Goal: Transaction & Acquisition: Purchase product/service

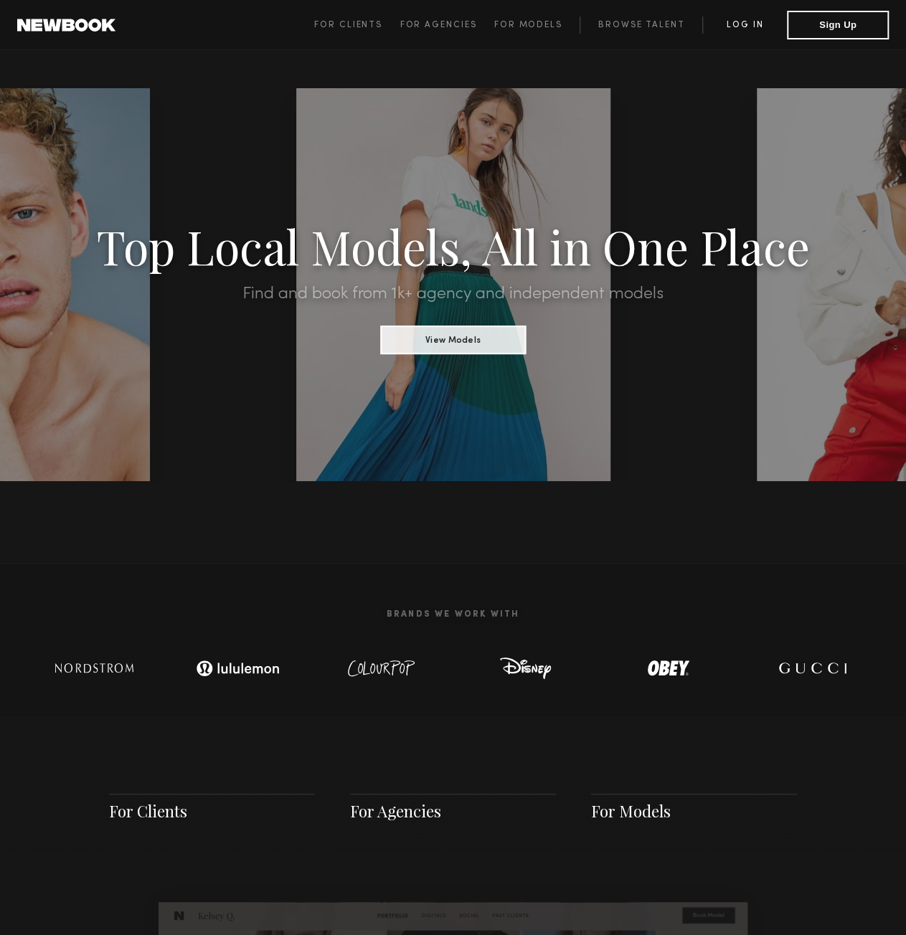
click at [755, 22] on link "Log in" at bounding box center [744, 24] width 85 height 17
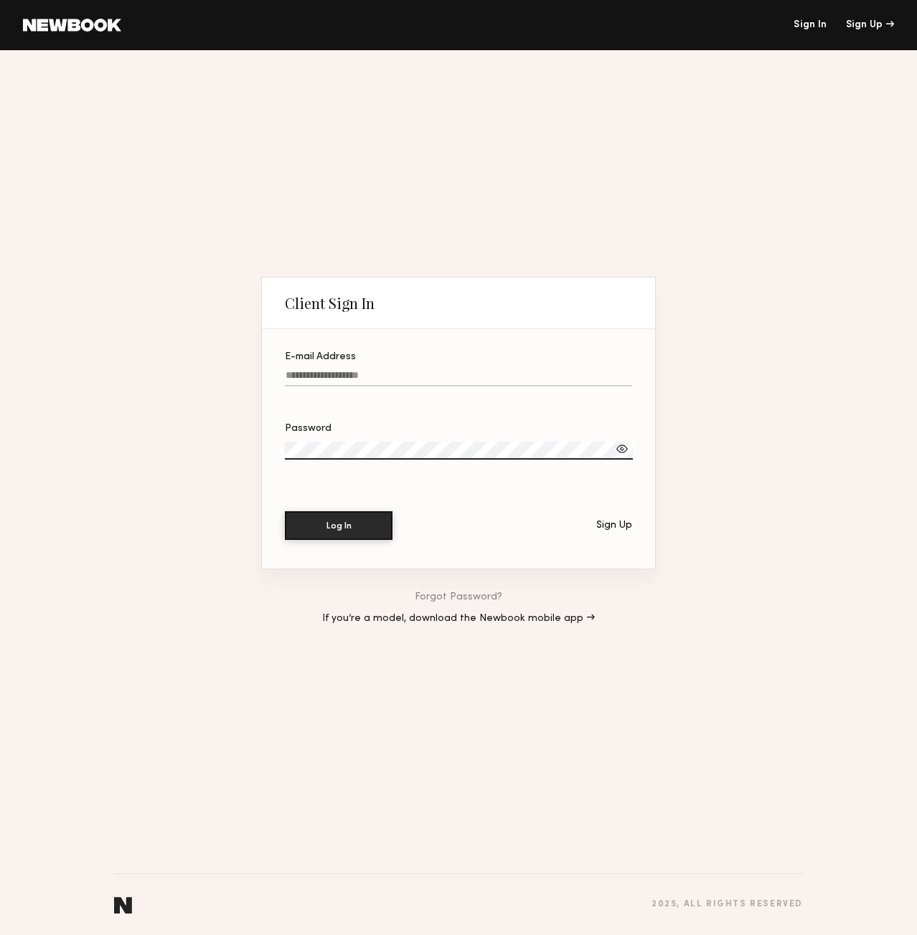
click at [386, 376] on input "E-mail Address" at bounding box center [458, 378] width 347 height 16
type input "**********"
click at [285, 511] on button "Log In" at bounding box center [339, 525] width 108 height 29
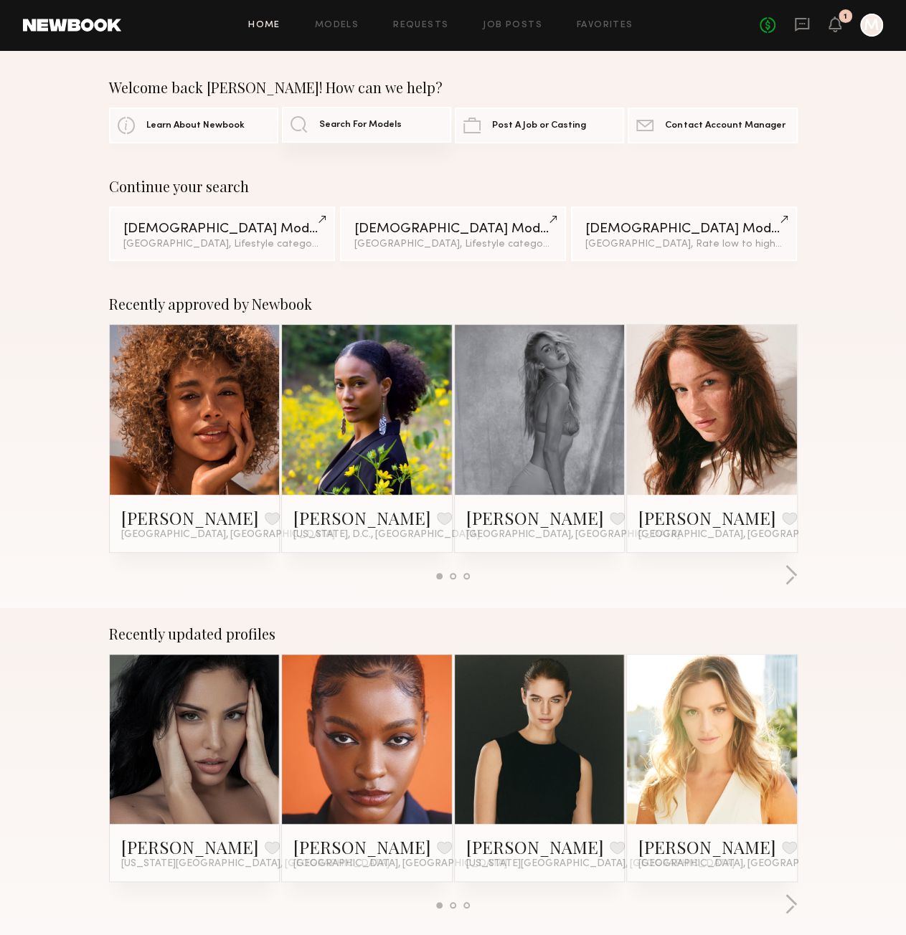
click at [346, 125] on span "Search For Models" at bounding box center [360, 125] width 82 height 9
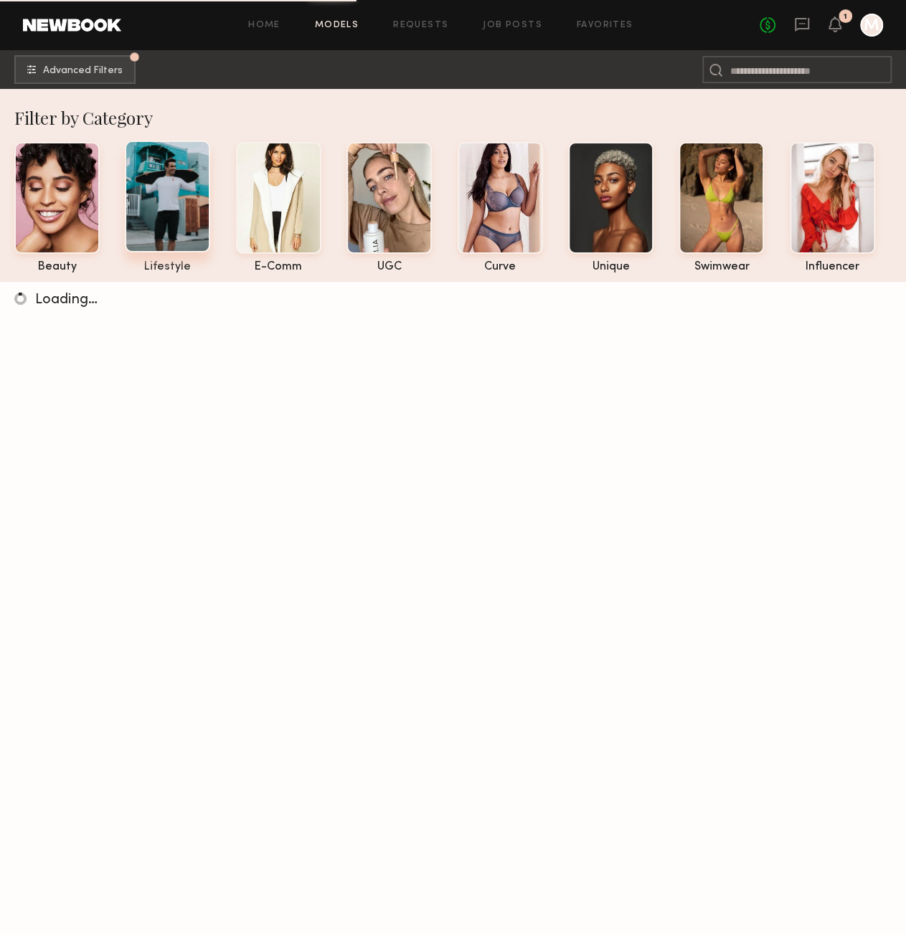
click at [169, 206] on div at bounding box center [167, 197] width 85 height 112
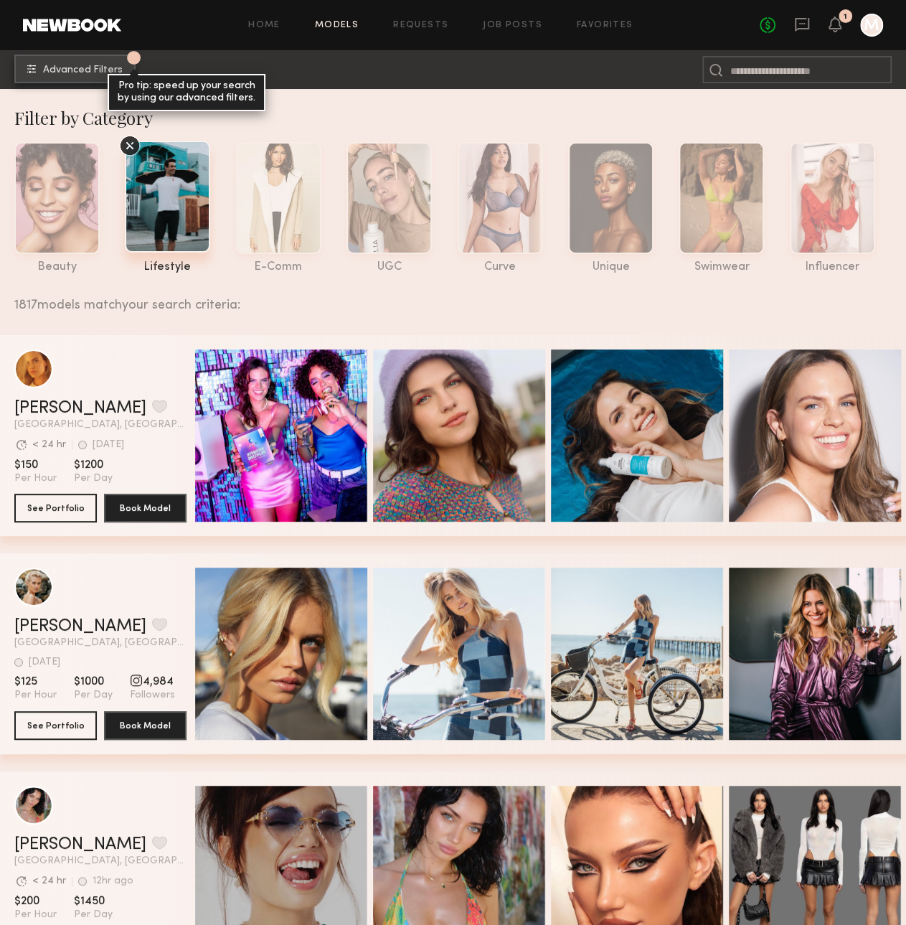
click at [66, 60] on button "1 Advanced Filters Pro tip: speed up your search by using our advanced filters." at bounding box center [74, 69] width 121 height 29
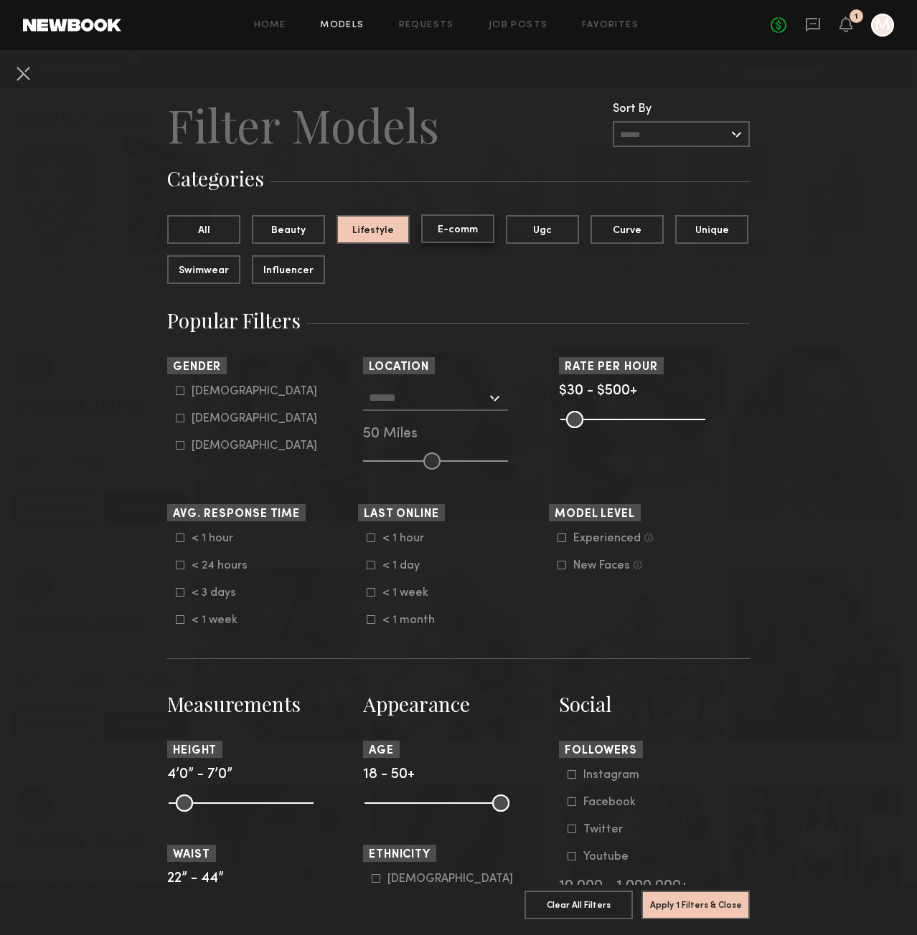
click at [449, 231] on button "E-comm" at bounding box center [457, 228] width 73 height 29
click at [203, 423] on div "Female" at bounding box center [255, 419] width 126 height 9
type input "**"
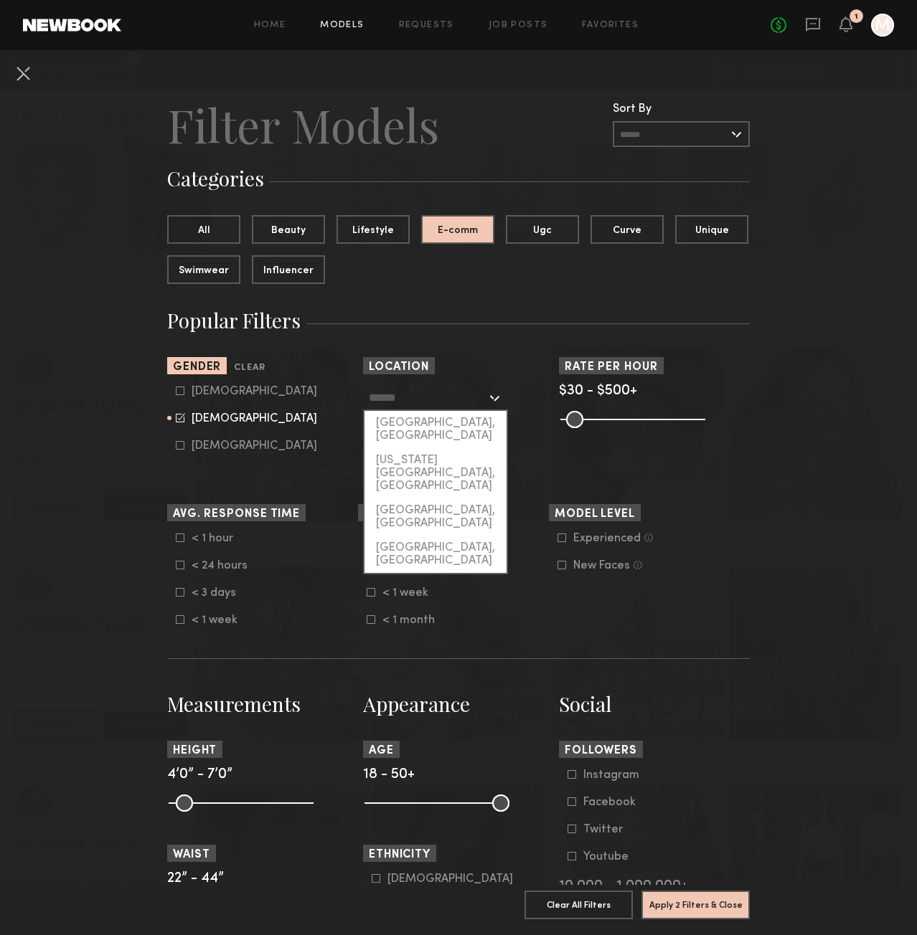
click at [433, 401] on input "text" at bounding box center [428, 397] width 118 height 24
click at [431, 420] on div "[GEOGRAPHIC_DATA], [GEOGRAPHIC_DATA]" at bounding box center [435, 429] width 142 height 37
type input "**********"
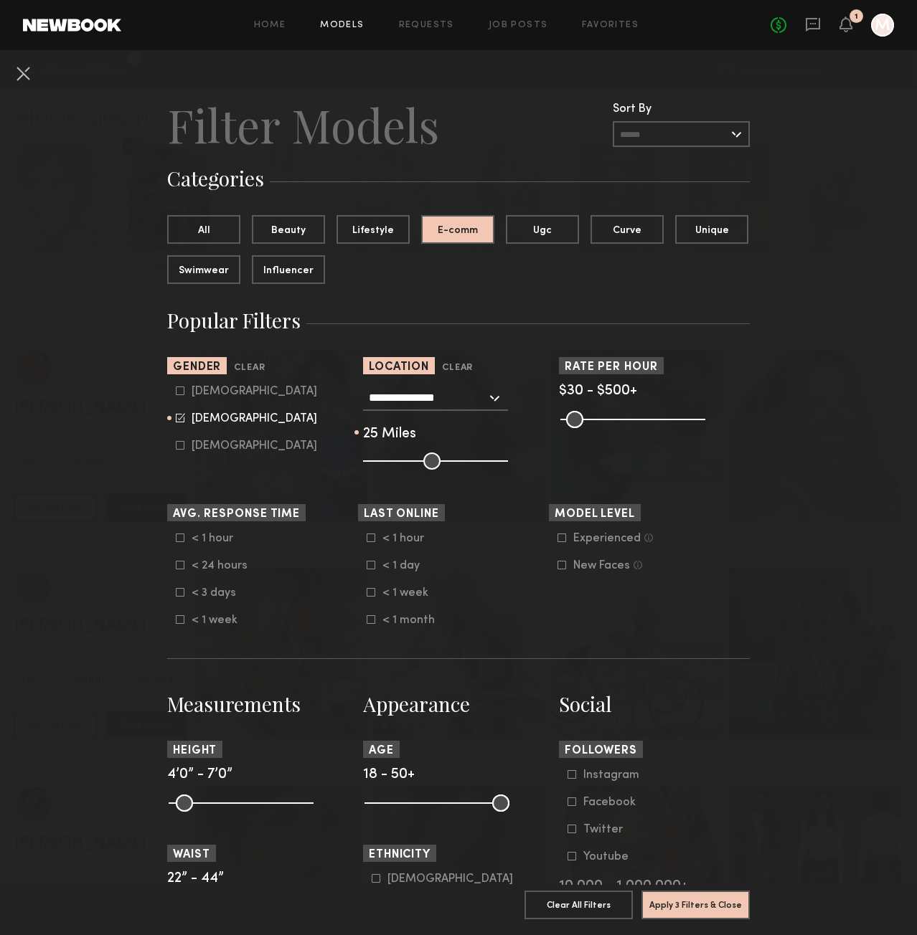
drag, startPoint x: 422, startPoint y: 458, endPoint x: 395, endPoint y: 463, distance: 27.7
type input "**"
click at [395, 463] on input "range" at bounding box center [435, 461] width 145 height 17
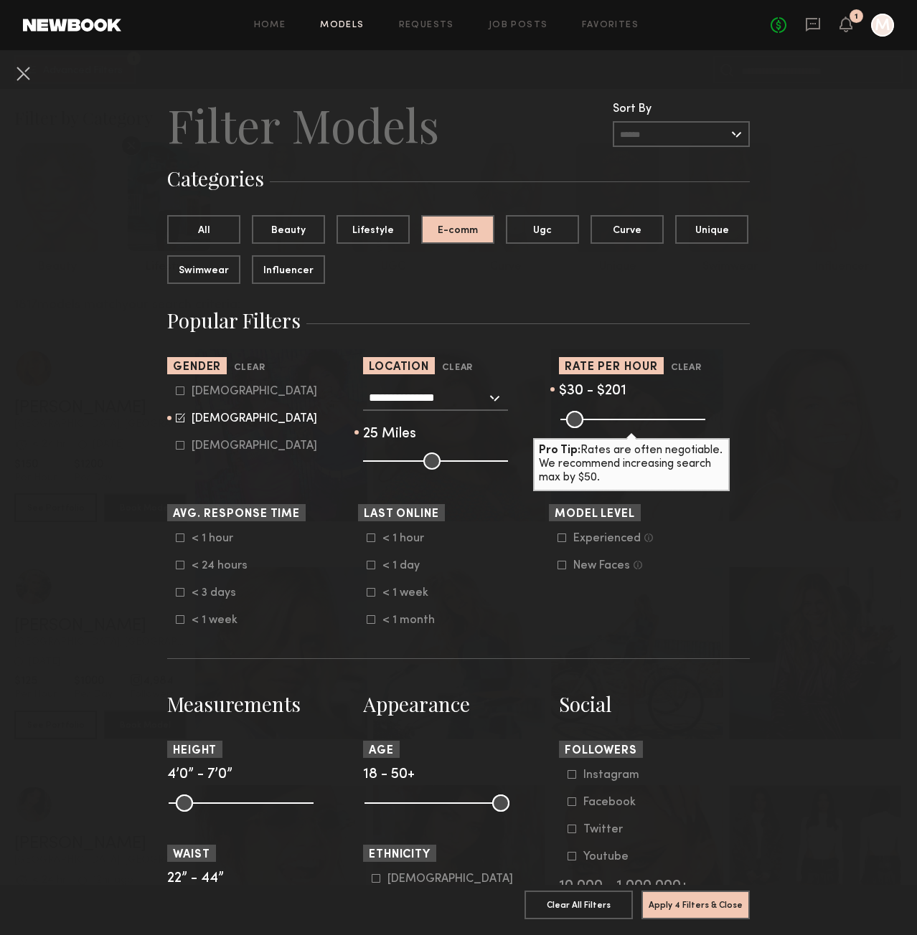
drag, startPoint x: 690, startPoint y: 421, endPoint x: 610, endPoint y: 430, distance: 80.9
type input "***"
click at [610, 428] on input "range" at bounding box center [632, 419] width 145 height 17
click at [404, 570] on div "< 1 day" at bounding box center [410, 566] width 56 height 9
click at [405, 542] on div "< 1 hour" at bounding box center [410, 538] width 56 height 9
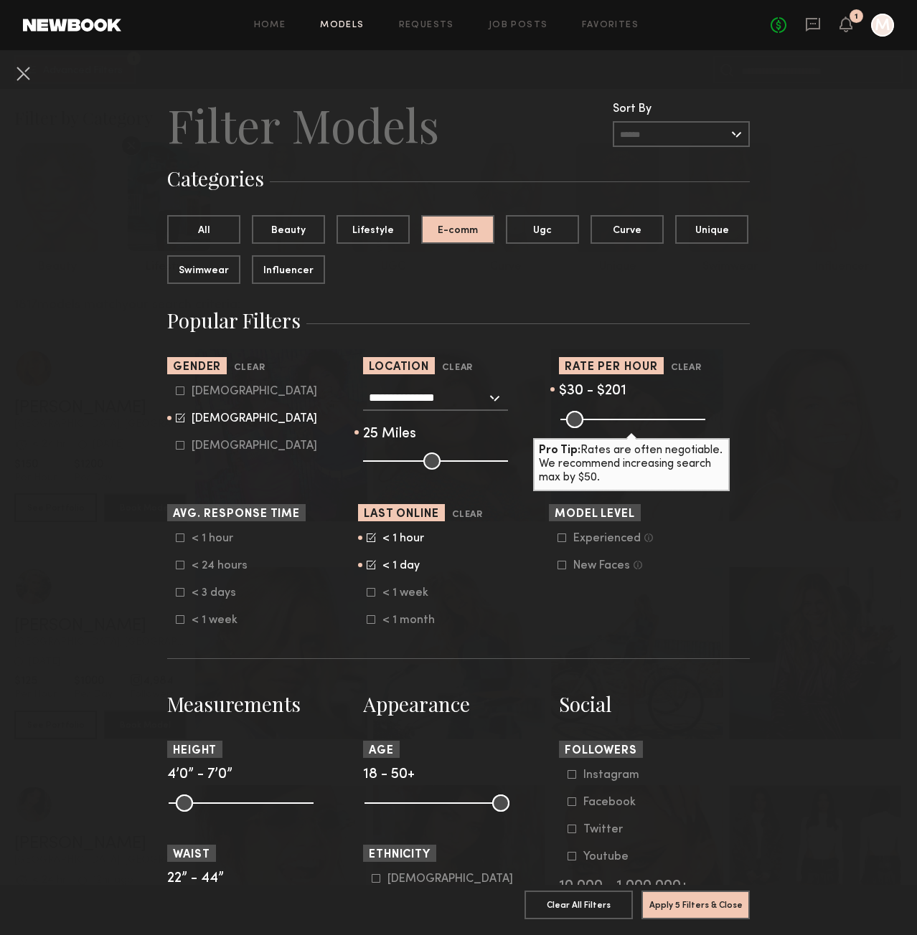
click at [392, 598] on div "< 1 week" at bounding box center [410, 593] width 56 height 9
click at [600, 537] on div "Experienced" at bounding box center [606, 538] width 67 height 9
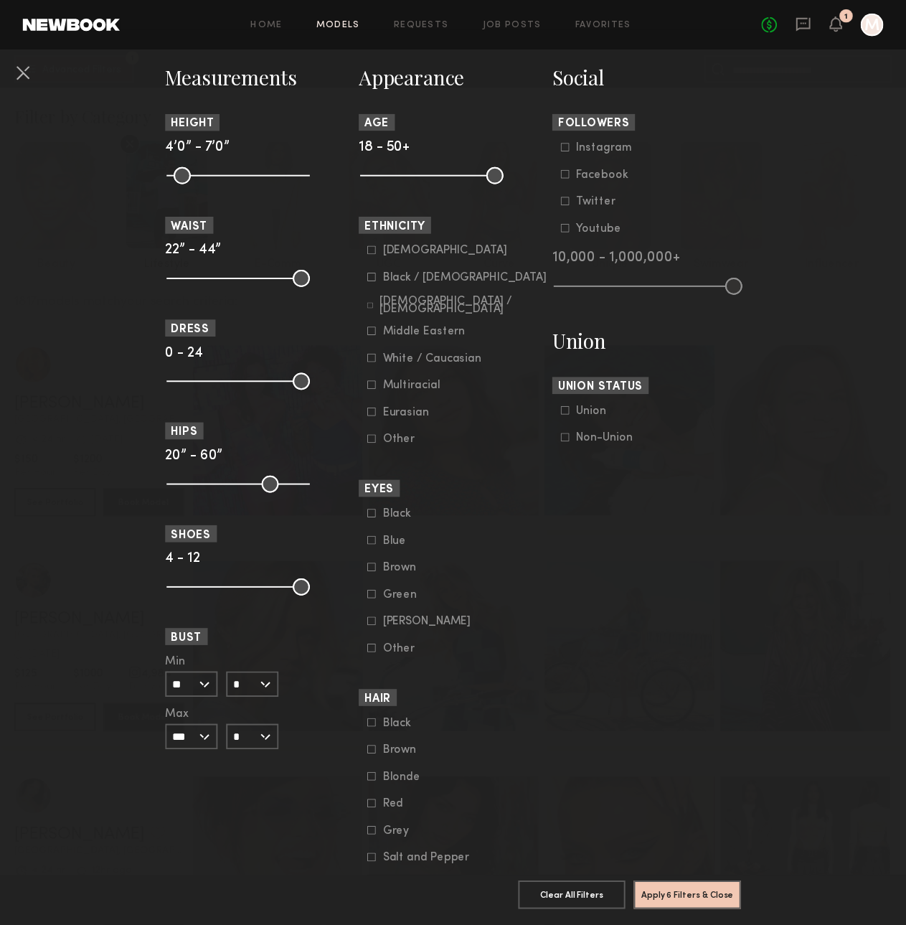
scroll to position [711, 0]
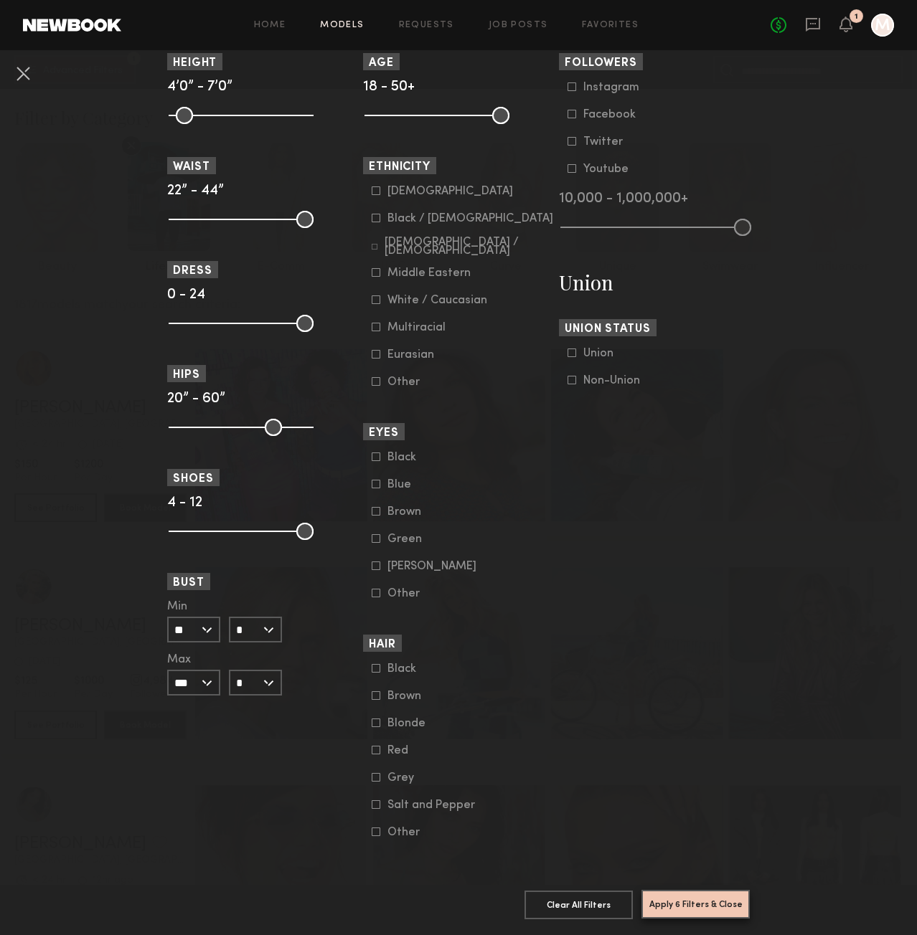
click at [676, 892] on button "Apply 6 Filters & Close" at bounding box center [695, 904] width 108 height 29
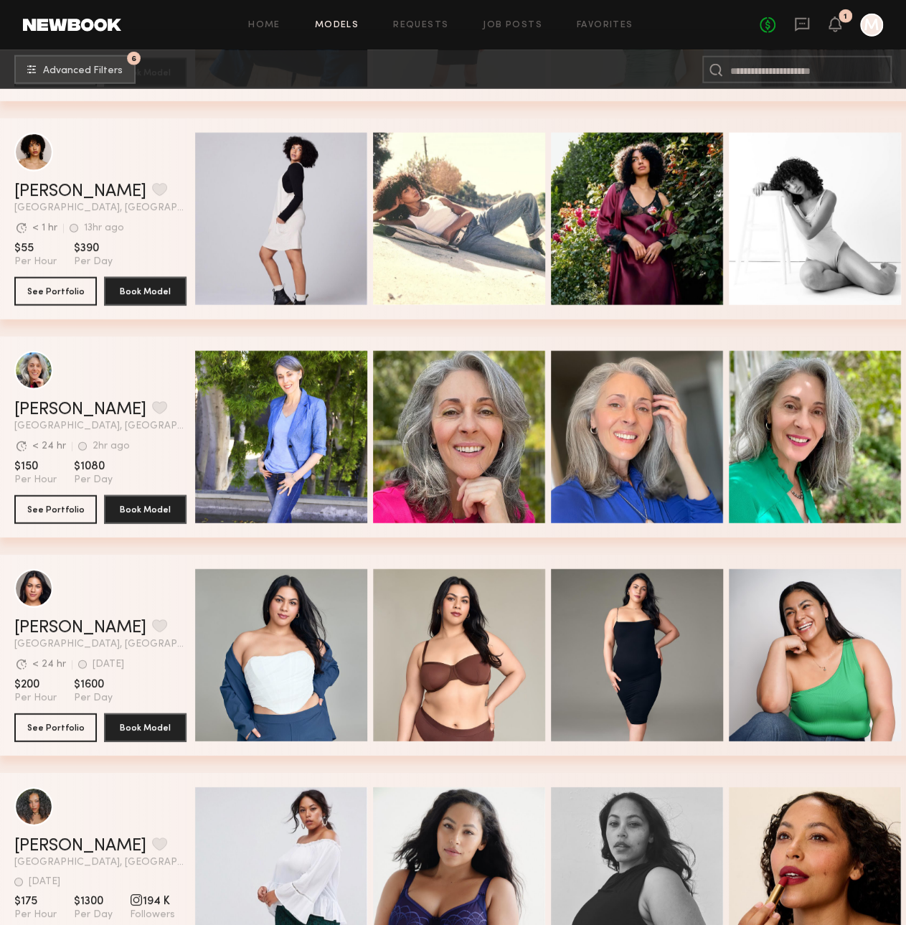
scroll to position [26683, 0]
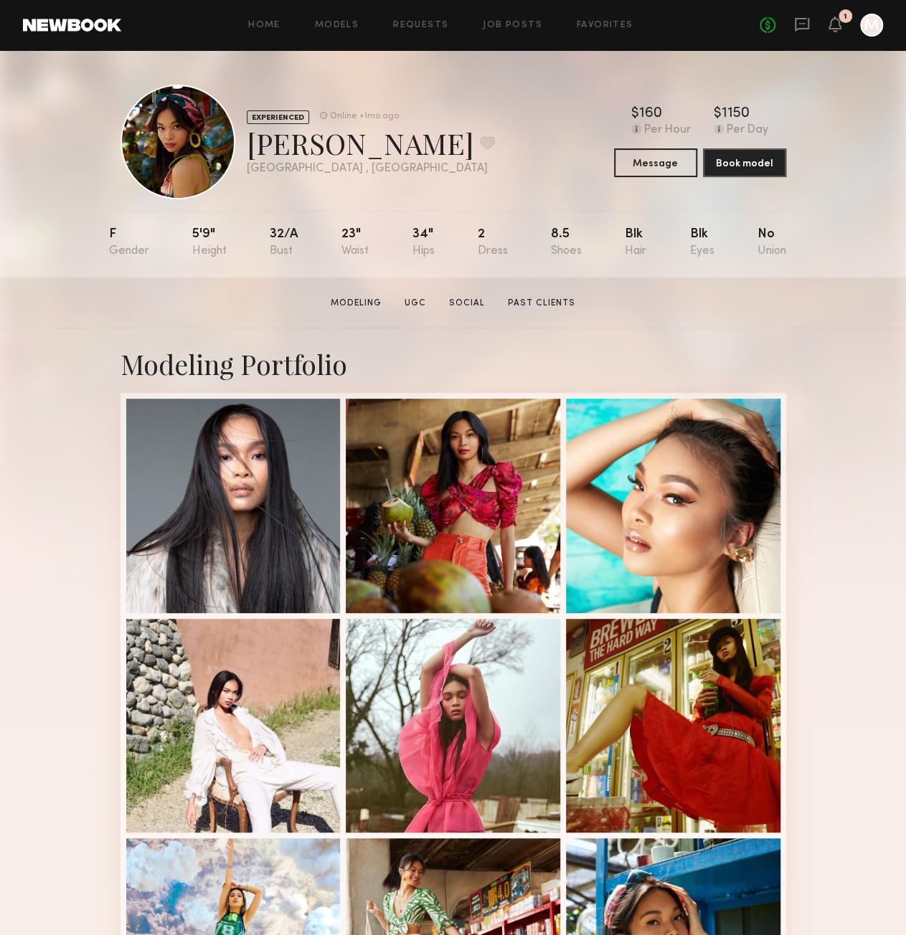
click at [869, 19] on div at bounding box center [871, 25] width 23 height 23
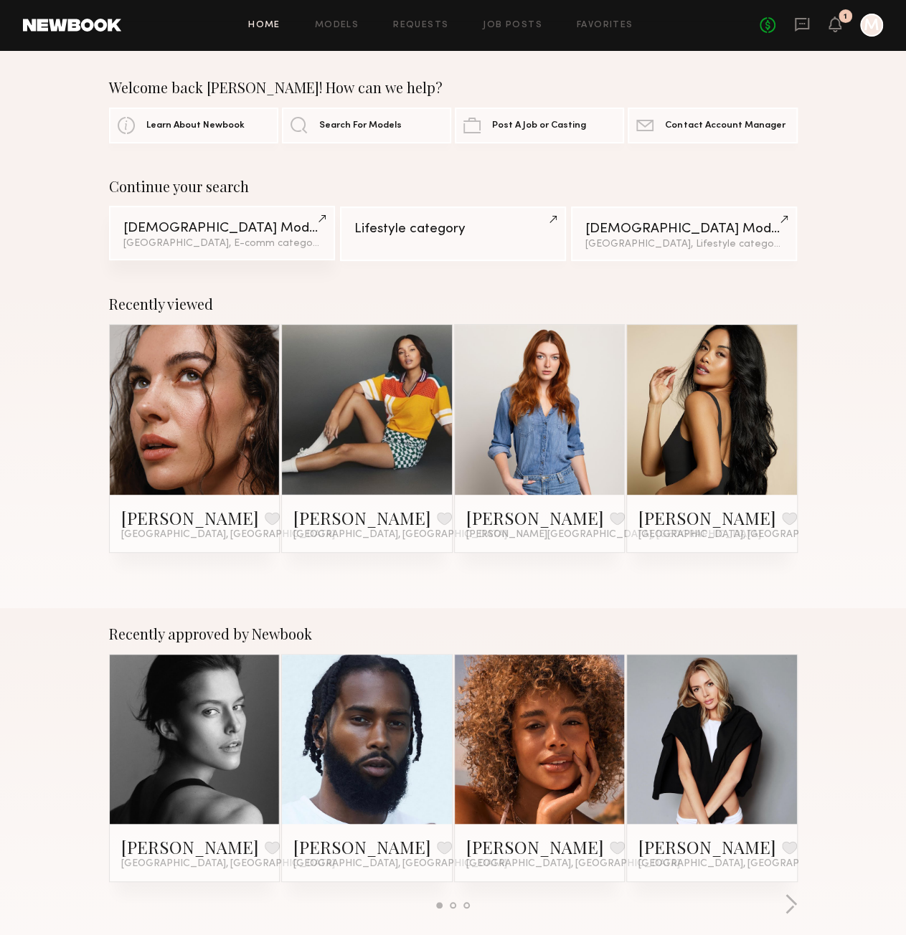
click at [232, 240] on link "[DEMOGRAPHIC_DATA] Models [GEOGRAPHIC_DATA], E-comm category & 1 other filter +…" at bounding box center [222, 233] width 227 height 55
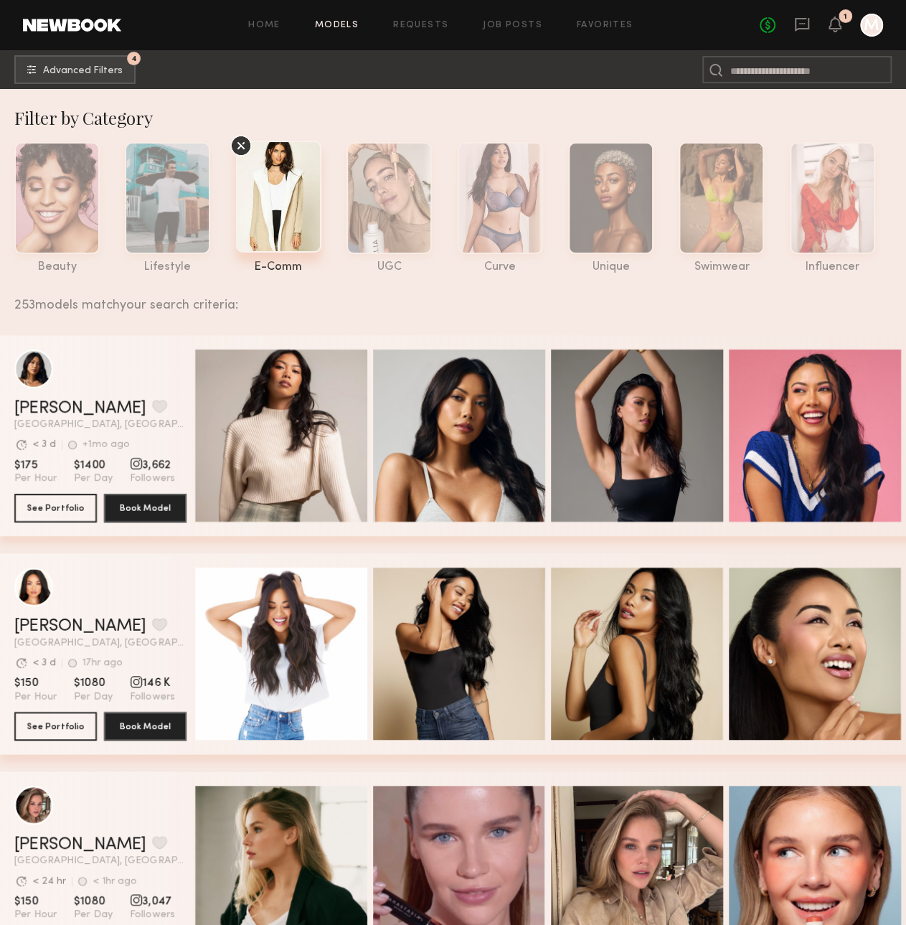
click at [29, 547] on div "[PERSON_NAME] Favorite [GEOGRAPHIC_DATA], [GEOGRAPHIC_DATA] Avg. request respon…" at bounding box center [458, 444] width 917 height 218
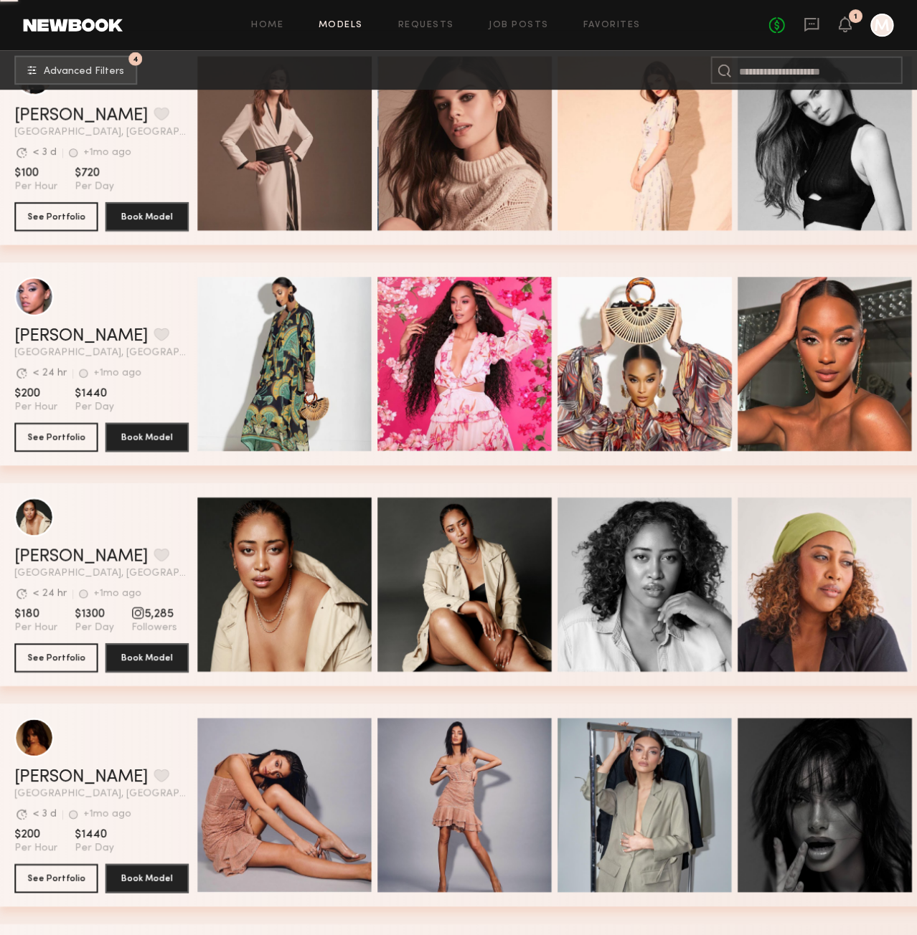
scroll to position [22324, 0]
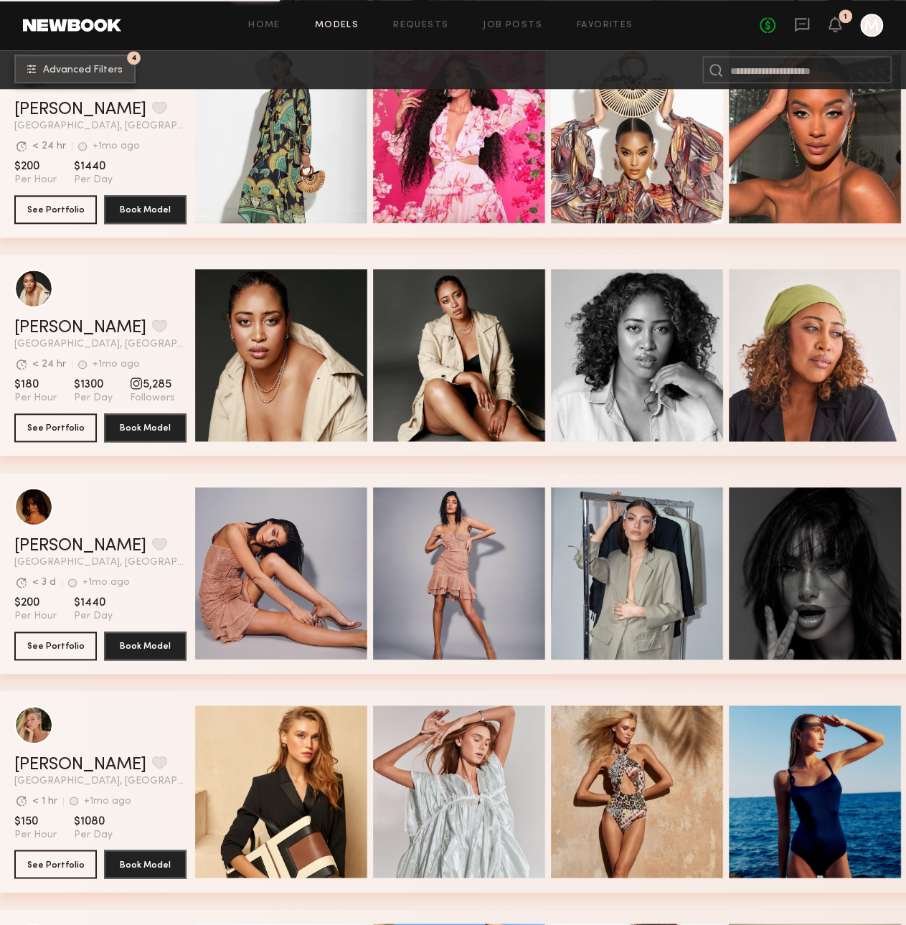
click at [121, 65] on button "4 Advanced Filters" at bounding box center [74, 69] width 121 height 29
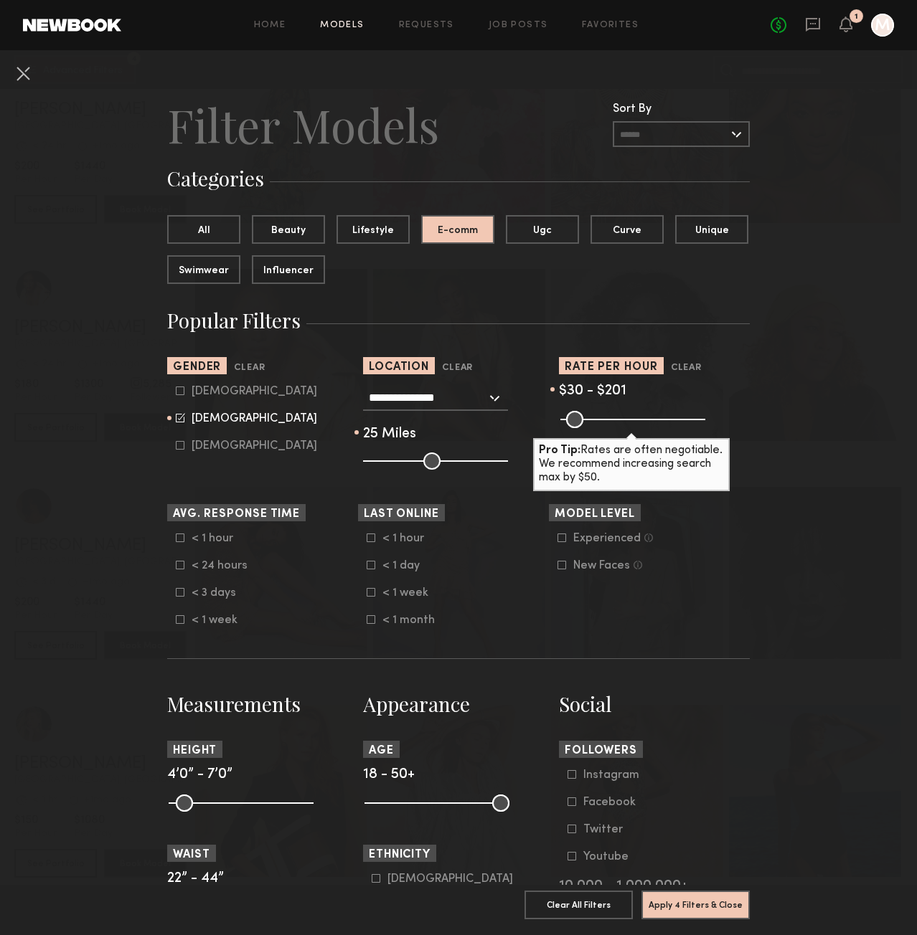
click at [396, 537] on div "< 1 hour" at bounding box center [410, 538] width 56 height 9
click at [396, 567] on div "< 1 day" at bounding box center [410, 566] width 56 height 9
click at [402, 592] on div "< 1 week" at bounding box center [410, 593] width 56 height 9
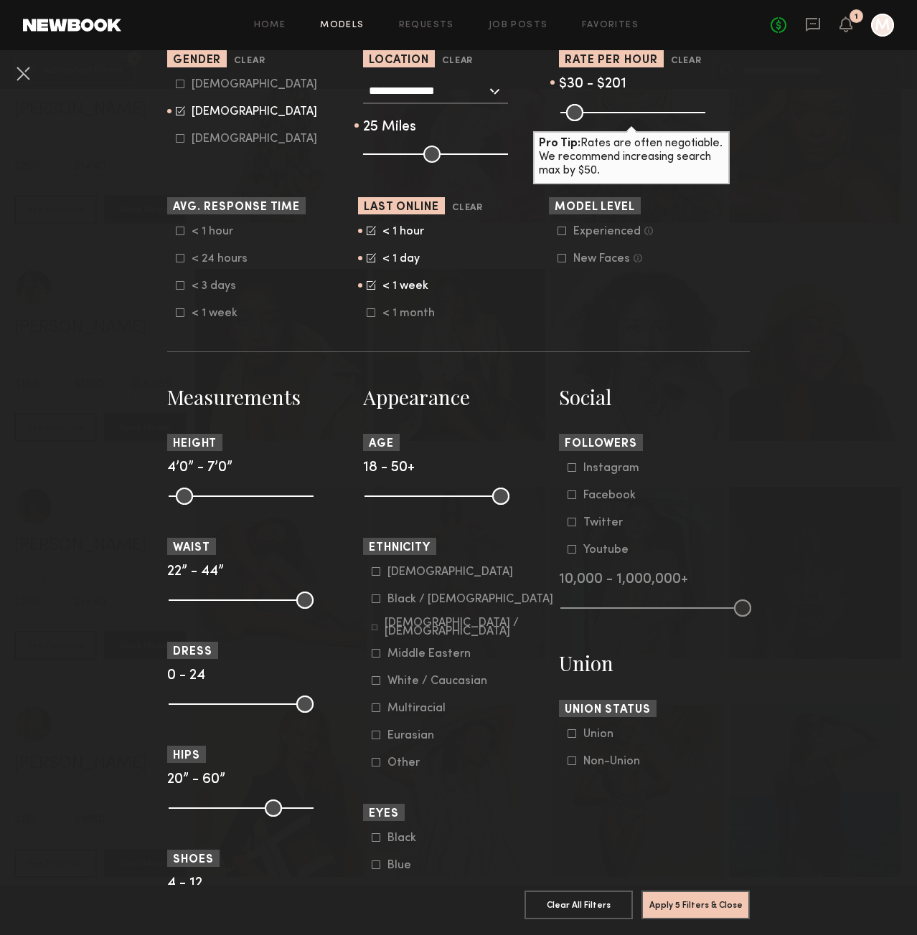
scroll to position [65, 0]
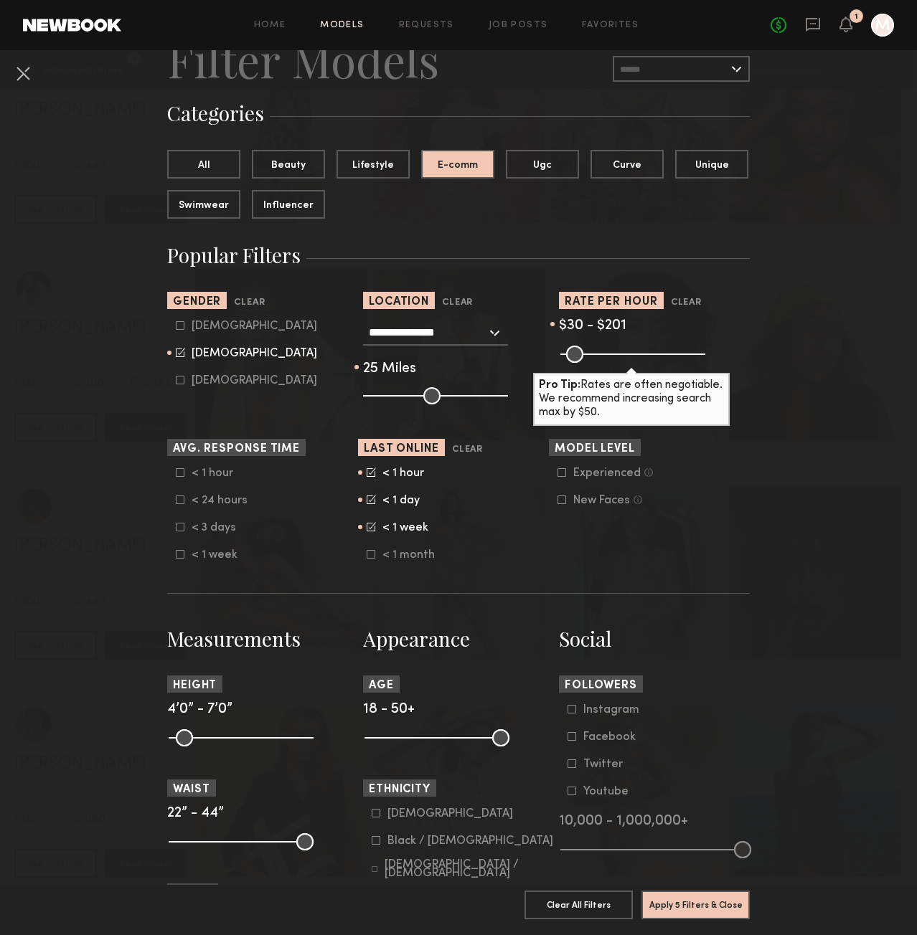
click at [614, 471] on div "Experienced" at bounding box center [606, 473] width 67 height 9
drag, startPoint x: 683, startPoint y: 898, endPoint x: 683, endPoint y: 890, distance: 7.9
click at [683, 897] on button "Apply 6 Filters & Close" at bounding box center [695, 904] width 108 height 29
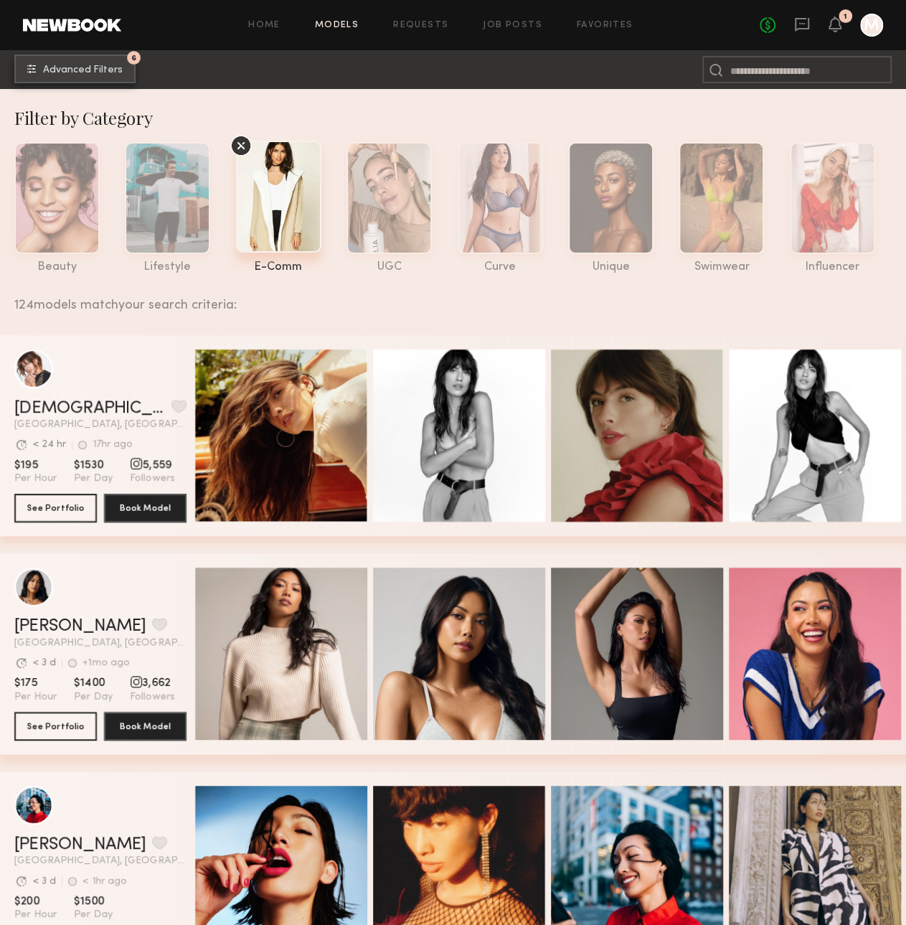
click at [103, 70] on span "Advanced Filters" at bounding box center [83, 70] width 80 height 10
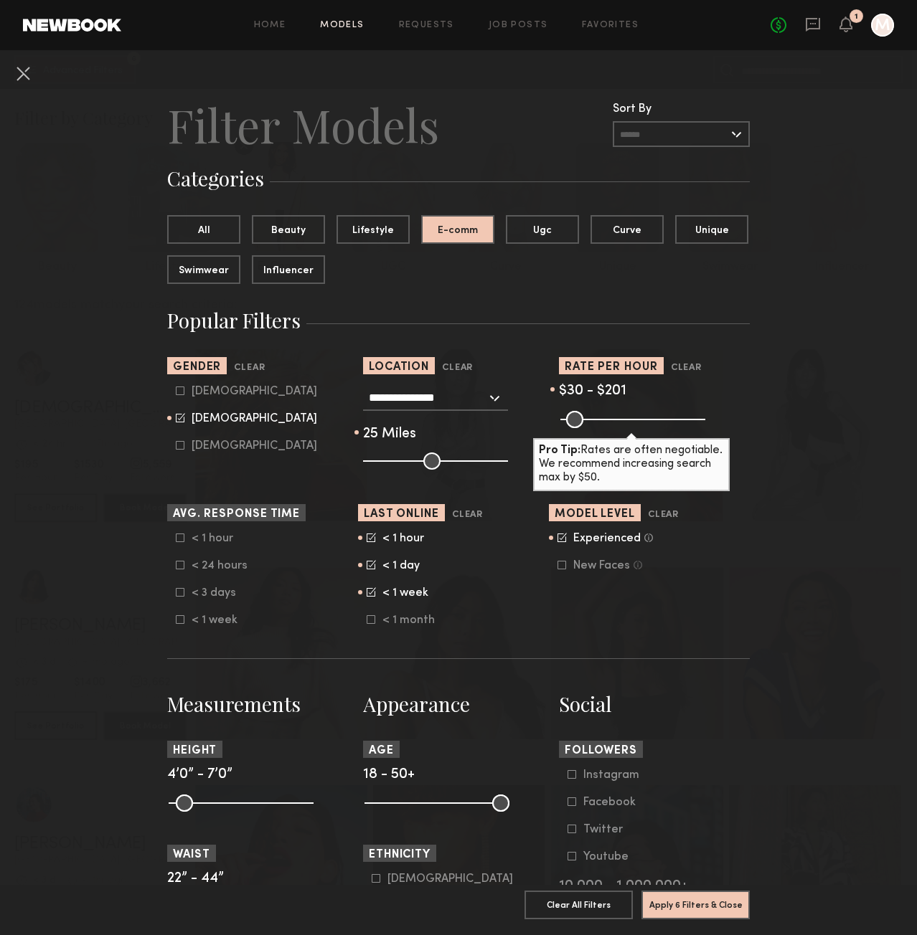
click at [605, 539] on div "Experienced" at bounding box center [606, 538] width 67 height 9
click at [690, 901] on button "Apply 5 Filters & Close" at bounding box center [695, 904] width 108 height 29
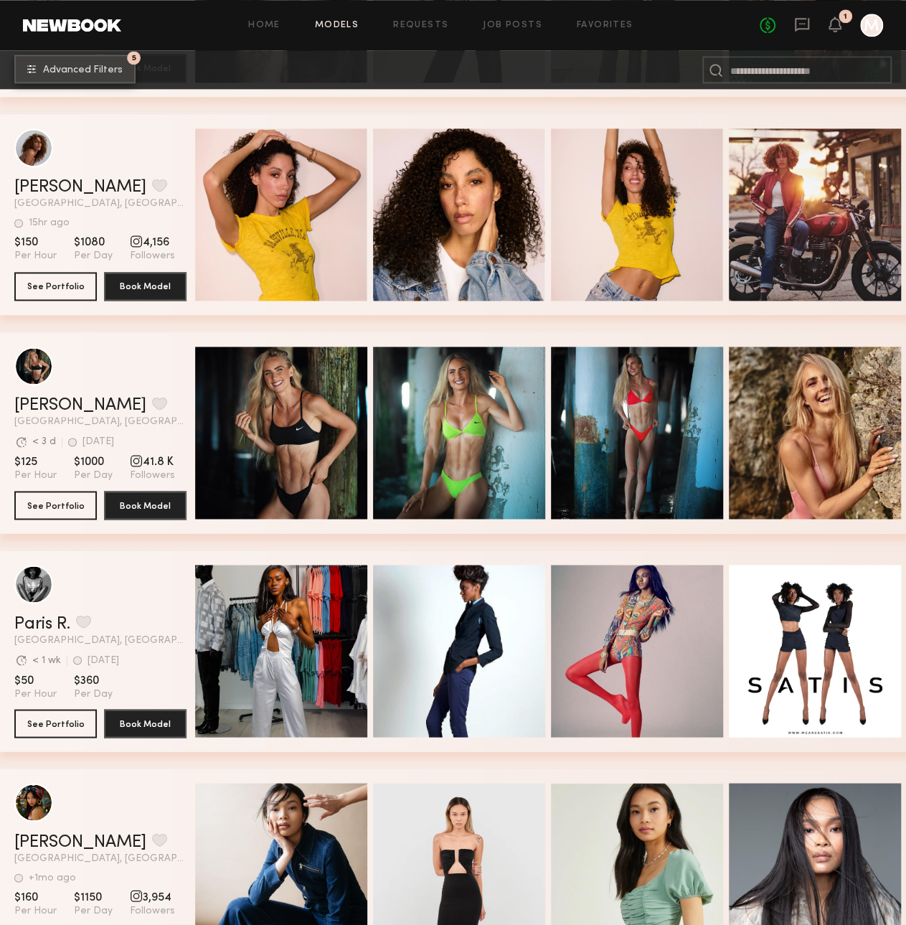
scroll to position [25658, 0]
